Goal: Find contact information

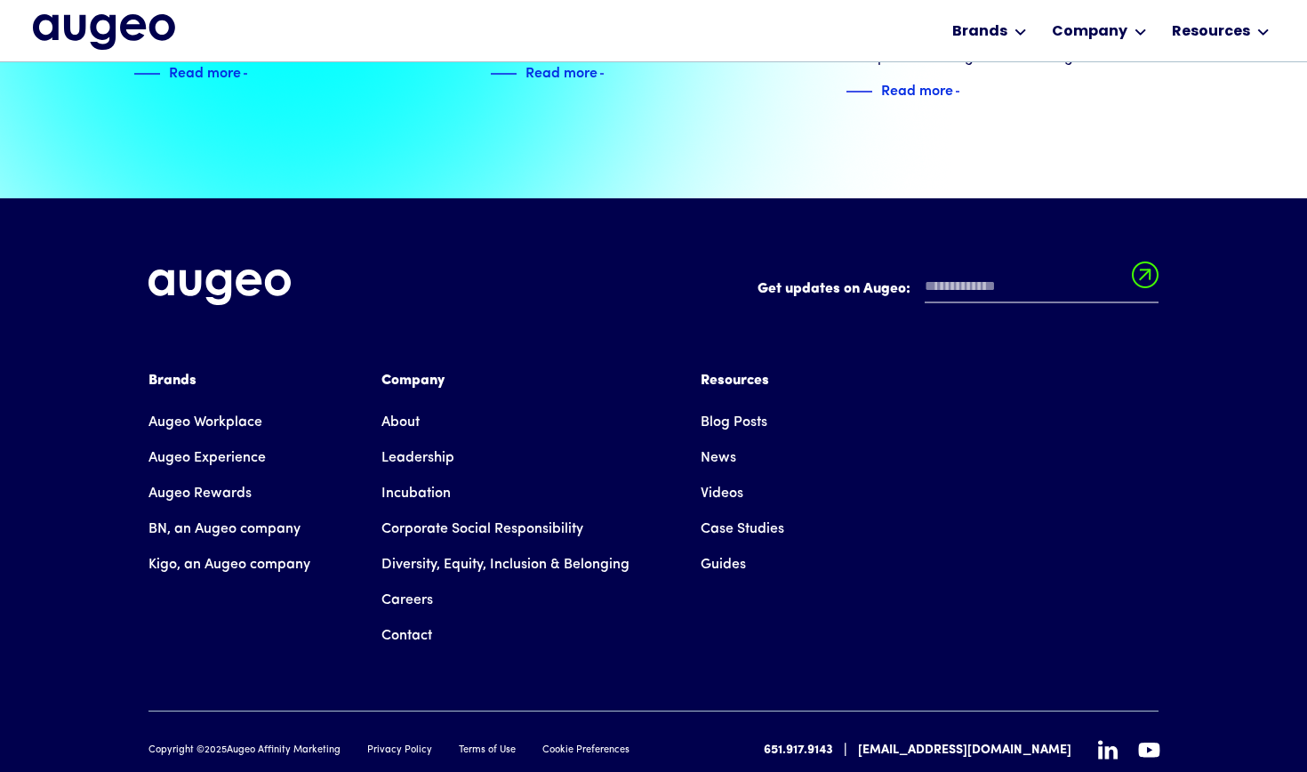
scroll to position [4020, 0]
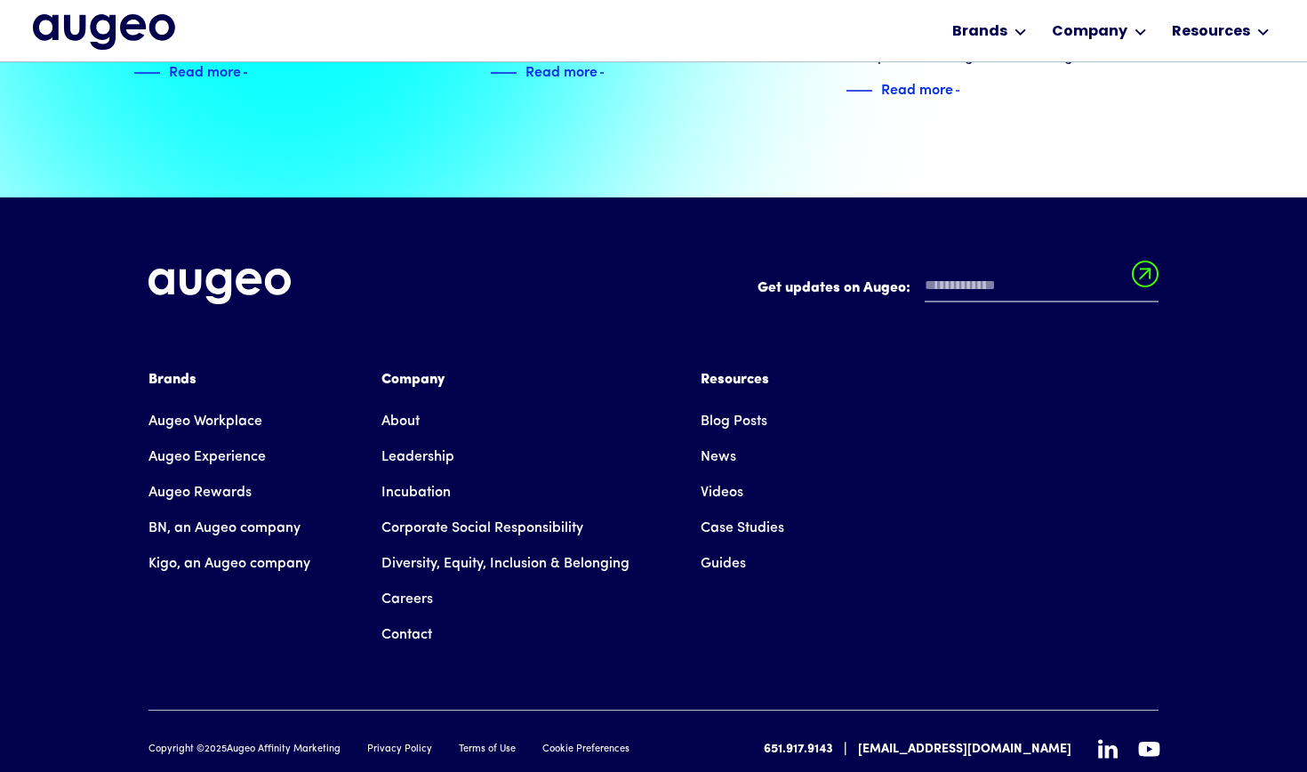
click at [409, 617] on link "Contact" at bounding box center [407, 635] width 51 height 36
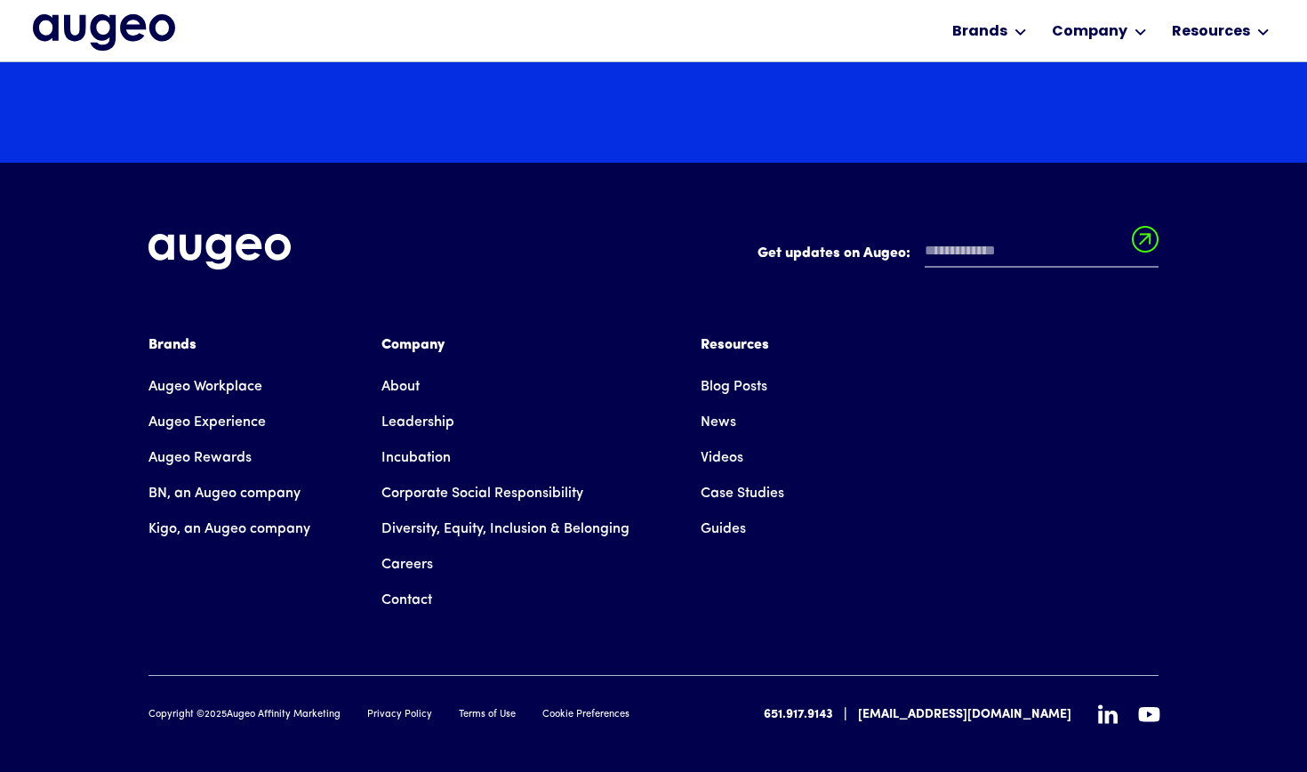
scroll to position [3065, 0]
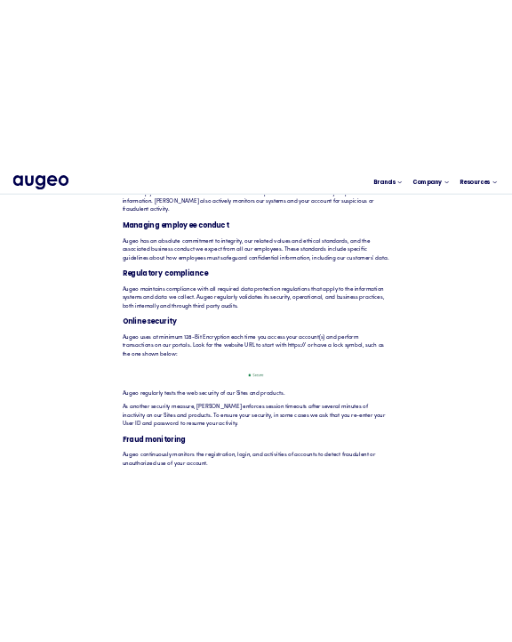
scroll to position [6773, 0]
